Goal: Find specific page/section: Find specific page/section

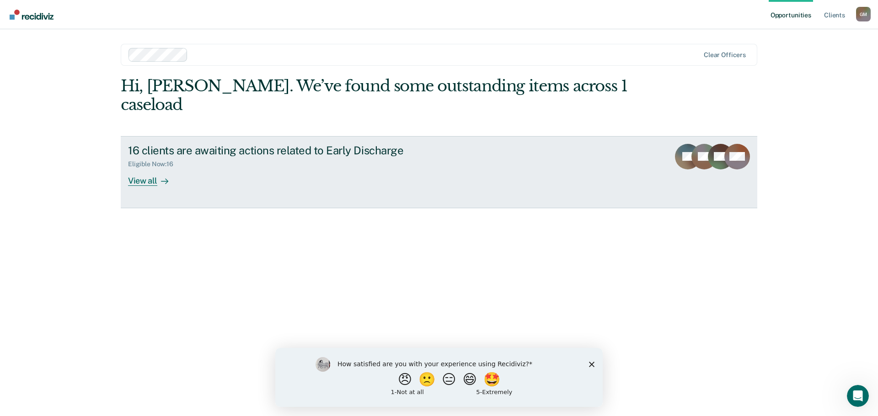
click at [147, 168] on div "View all" at bounding box center [153, 177] width 51 height 18
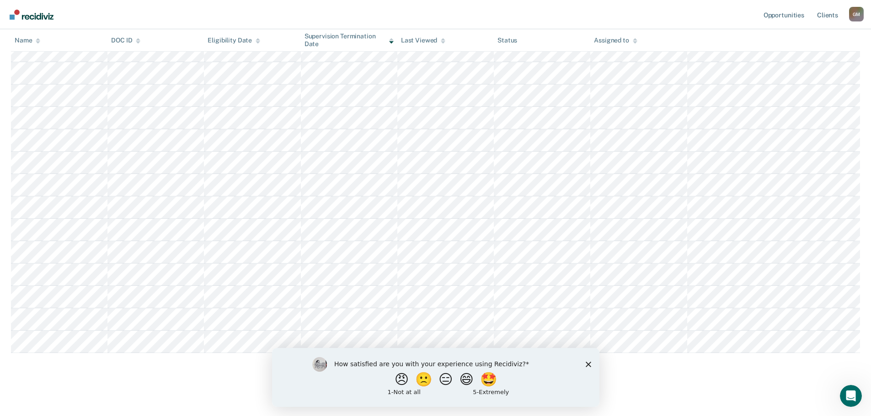
scroll to position [166, 0]
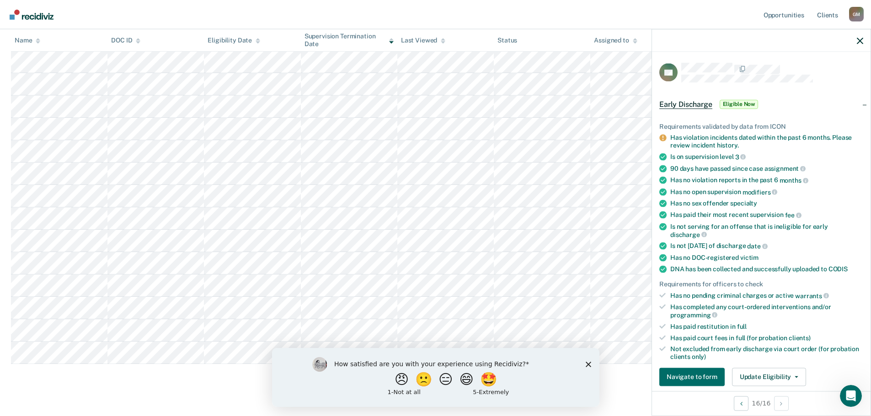
click at [858, 34] on div at bounding box center [761, 40] width 218 height 23
click at [859, 41] on icon "button" at bounding box center [860, 40] width 6 height 6
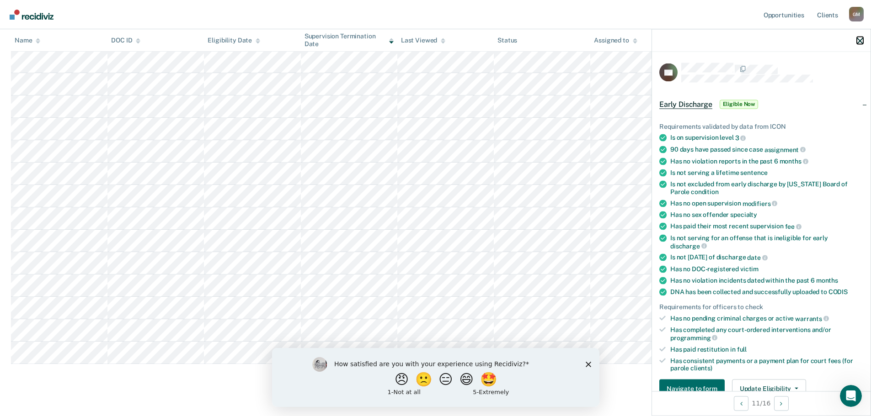
click at [861, 38] on icon "button" at bounding box center [860, 40] width 6 height 6
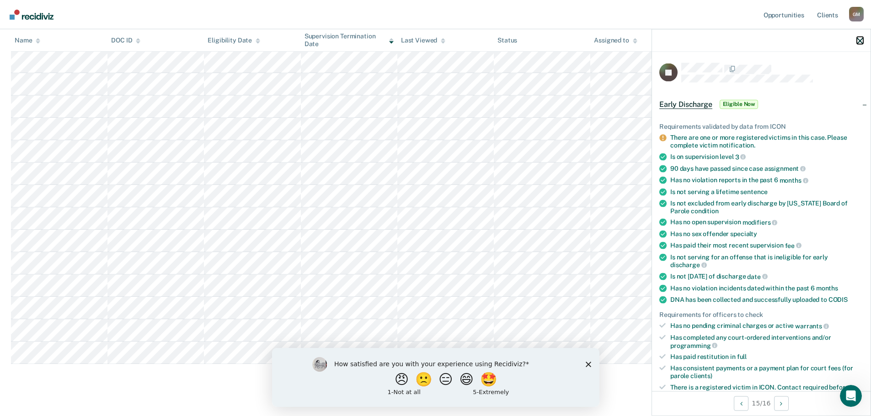
click at [861, 40] on icon "button" at bounding box center [860, 40] width 6 height 6
